Goal: Find specific page/section: Find specific page/section

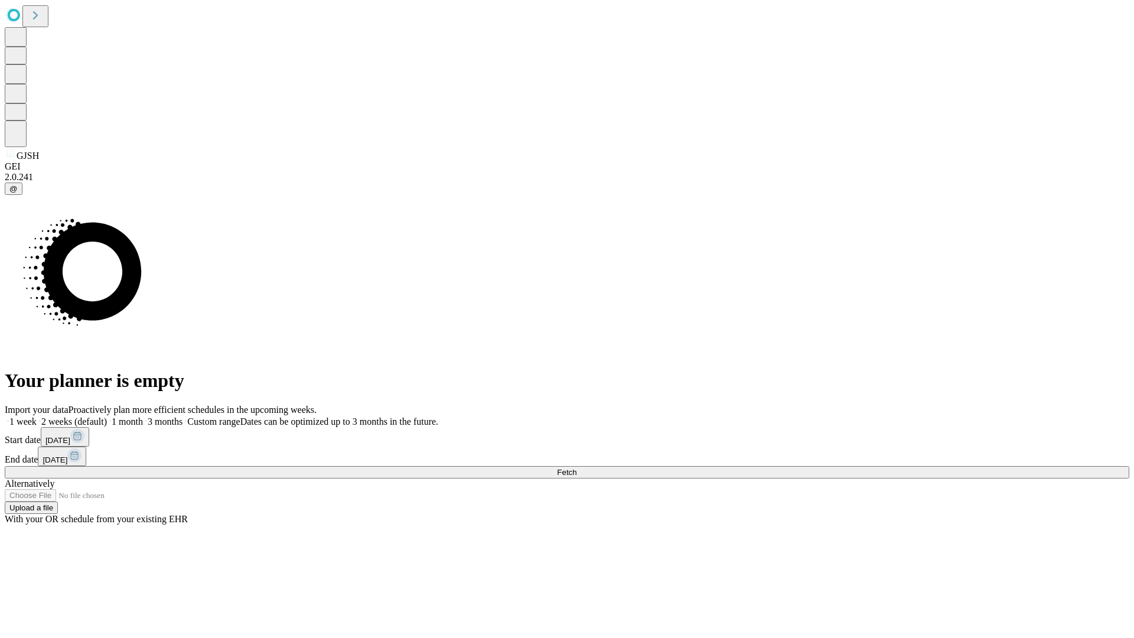
click at [576, 468] on span "Fetch" at bounding box center [566, 472] width 19 height 9
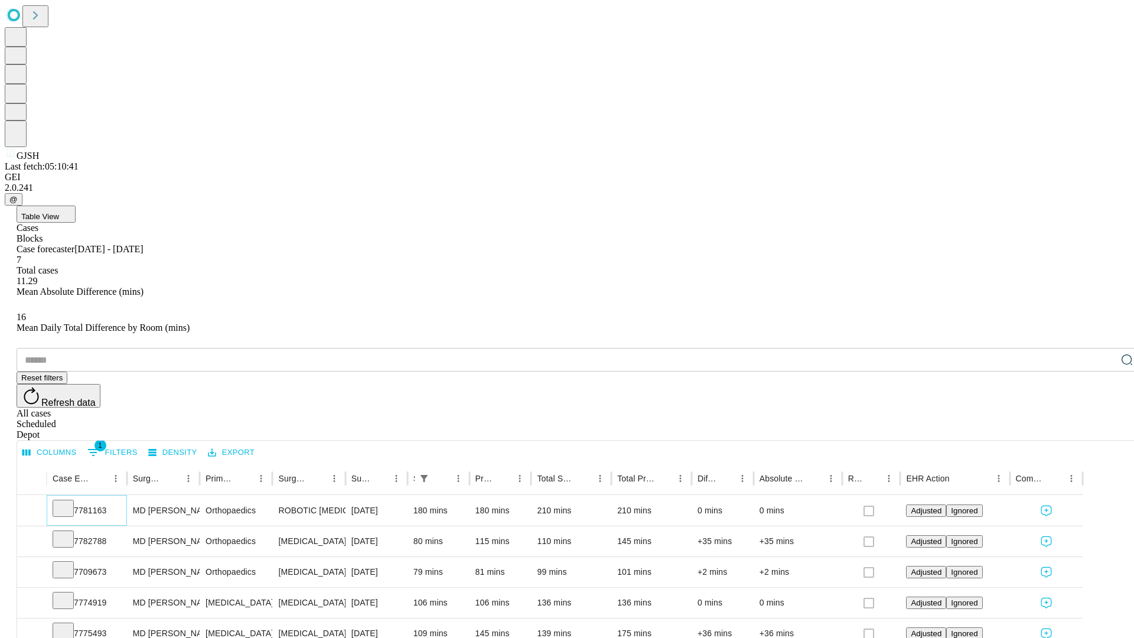
click at [69, 501] on icon at bounding box center [63, 507] width 12 height 12
